Goal: Task Accomplishment & Management: Use online tool/utility

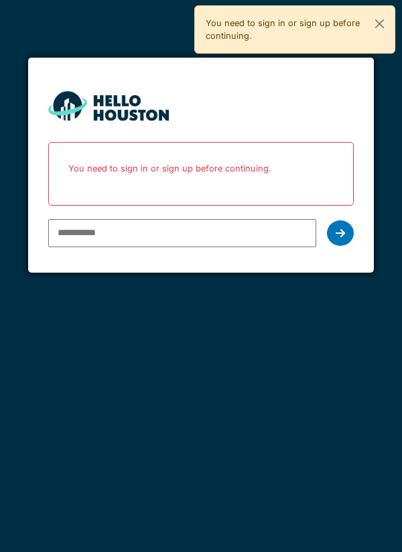
click at [84, 235] on input "email" at bounding box center [182, 233] width 269 height 28
type input "**********"
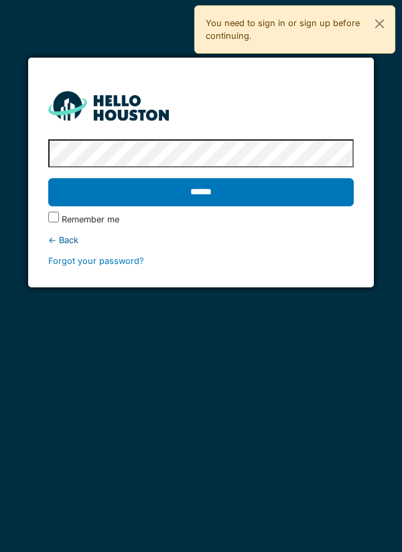
click at [120, 194] on input "******" at bounding box center [201, 192] width 306 height 28
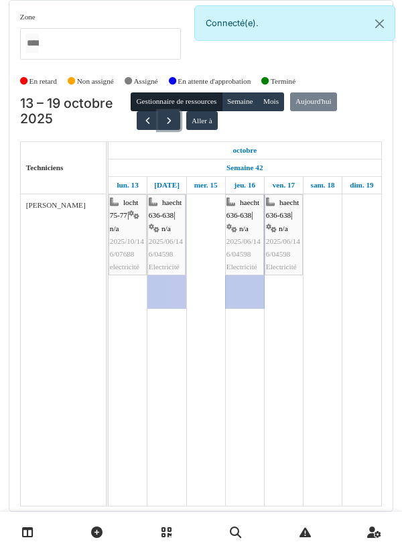
click at [170, 129] on button "button" at bounding box center [169, 120] width 22 height 19
